Goal: Task Accomplishment & Management: Complete application form

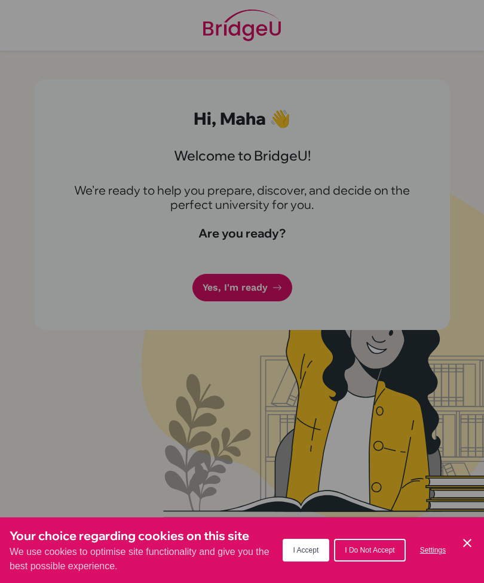
click at [126, 353] on div "Cookie Preferences" at bounding box center [242, 291] width 484 height 583
click at [224, 301] on div "Cookie Preferences" at bounding box center [242, 291] width 484 height 583
click at [305, 546] on button "I Accept" at bounding box center [305, 550] width 47 height 23
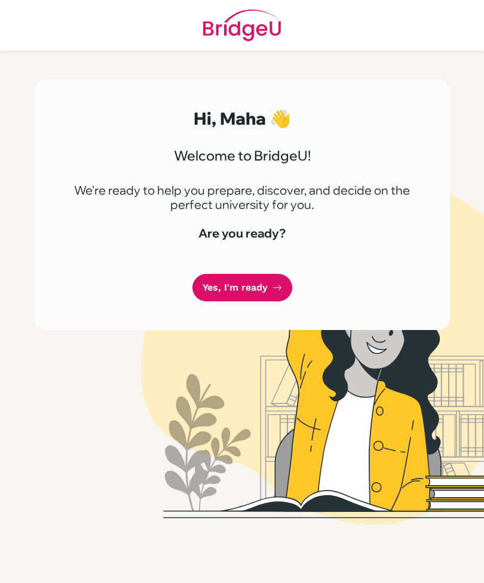
click at [270, 287] on link "Yes, I'm ready" at bounding box center [242, 288] width 100 height 28
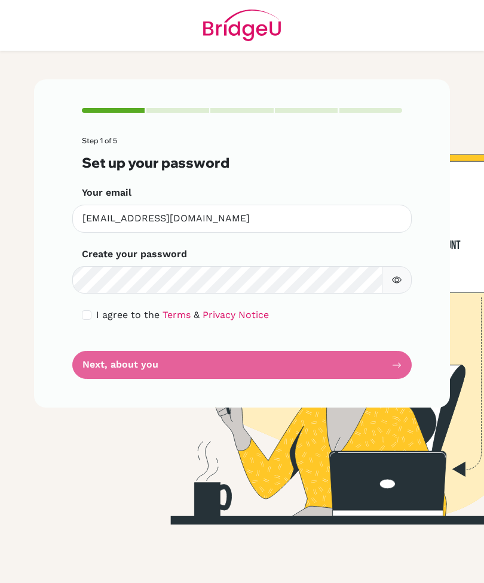
click at [296, 358] on form "Step 1 of 5 Set up your password Your email [EMAIL_ADDRESS][DOMAIN_NAME] Invali…" at bounding box center [242, 258] width 320 height 242
click at [316, 361] on form "Step 1 of 5 Set up your password Your email [EMAIL_ADDRESS][DOMAIN_NAME] Invali…" at bounding box center [242, 258] width 320 height 242
click at [386, 362] on form "Step 1 of 5 Set up your password Your email [EMAIL_ADDRESS][DOMAIN_NAME] Invali…" at bounding box center [242, 258] width 320 height 242
click at [387, 371] on form "Step 1 of 5 Set up your password Your email [EMAIL_ADDRESS][DOMAIN_NAME] Invali…" at bounding box center [242, 258] width 320 height 242
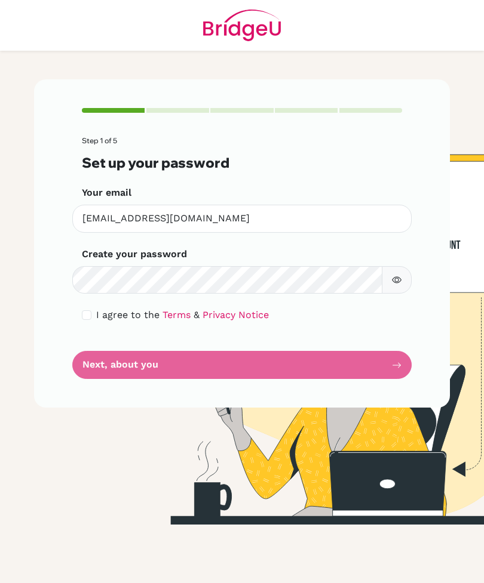
click at [89, 314] on input "checkbox" at bounding box center [87, 315] width 10 height 10
click at [82, 310] on input "checkbox" at bounding box center [87, 315] width 10 height 10
checkbox input "true"
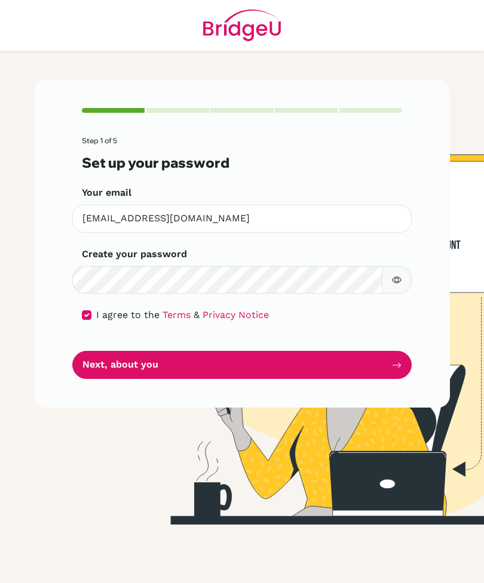
click at [346, 370] on button "Next, about you" at bounding box center [241, 365] width 339 height 28
